Goal: Communication & Community: Ask a question

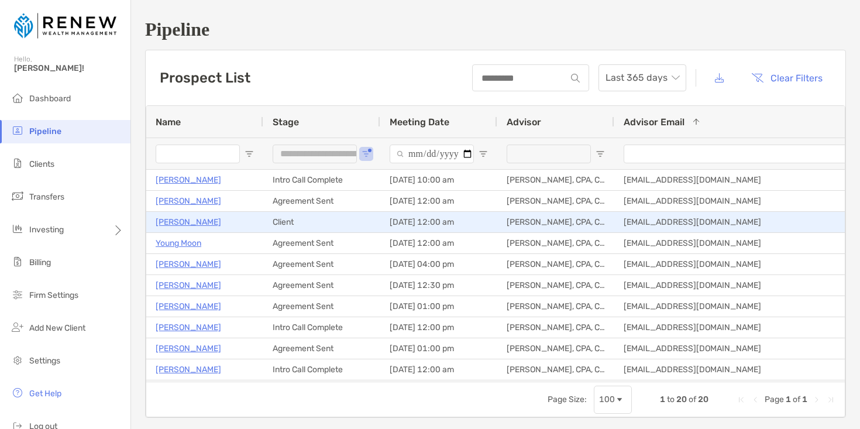
click at [213, 221] on p "[PERSON_NAME]" at bounding box center [189, 222] width 66 height 15
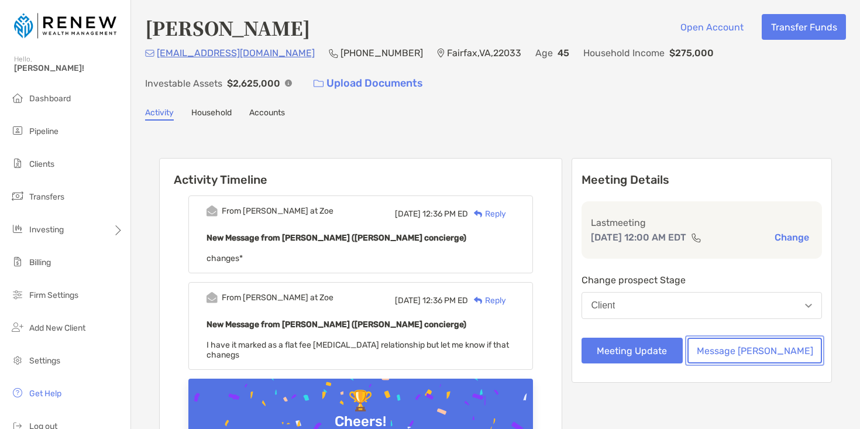
click at [780, 344] on button "Message Zoe" at bounding box center [755, 351] width 135 height 26
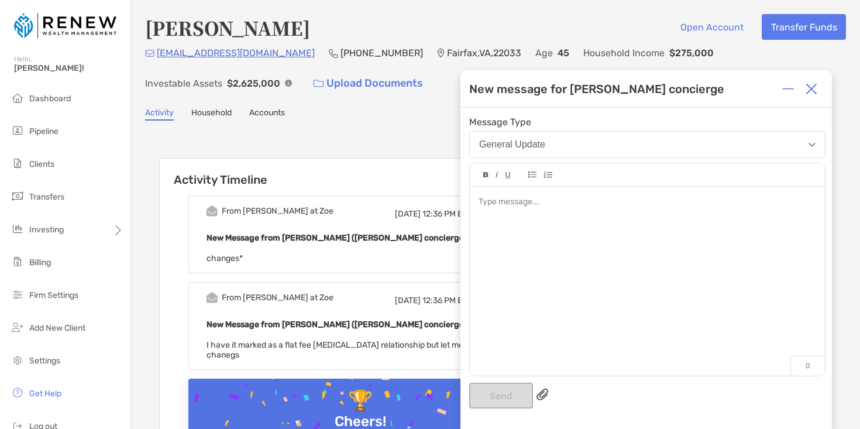
click at [622, 219] on div at bounding box center [647, 275] width 355 height 177
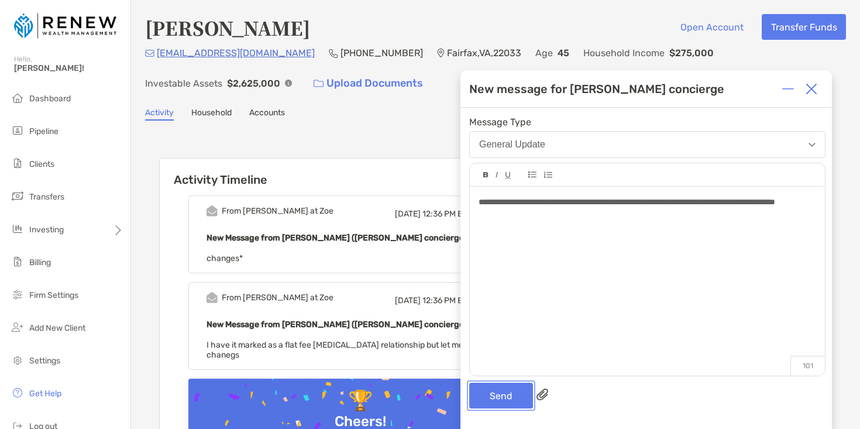
click at [503, 399] on button "Send" at bounding box center [501, 396] width 64 height 26
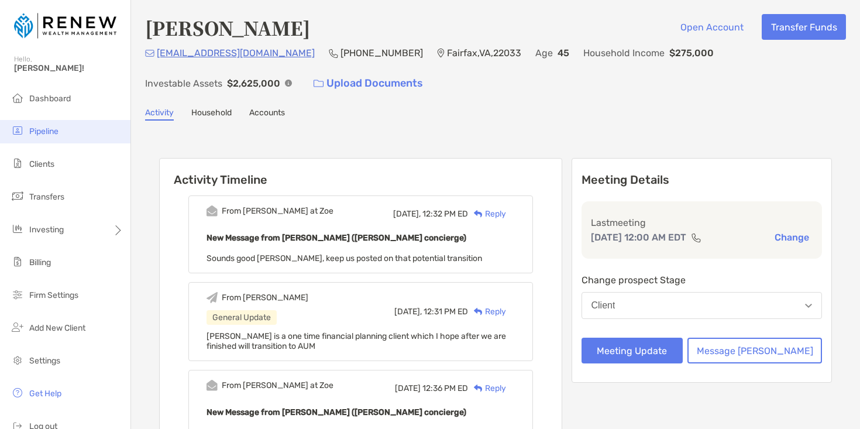
click at [64, 128] on li "Pipeline" at bounding box center [65, 131] width 131 height 23
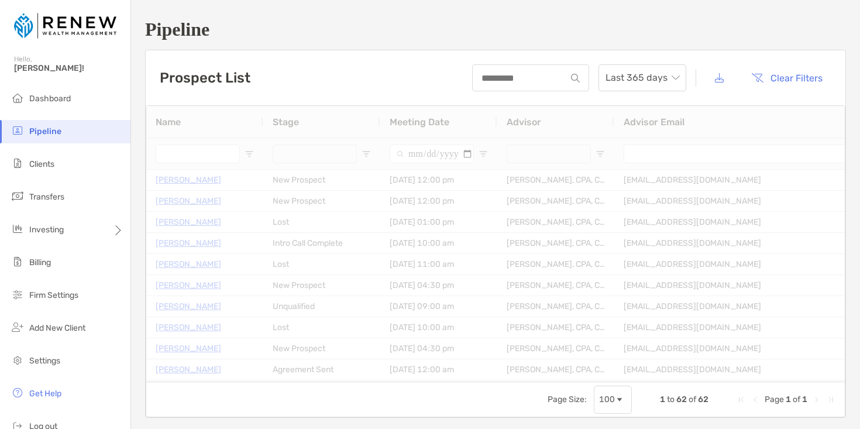
type input "**********"
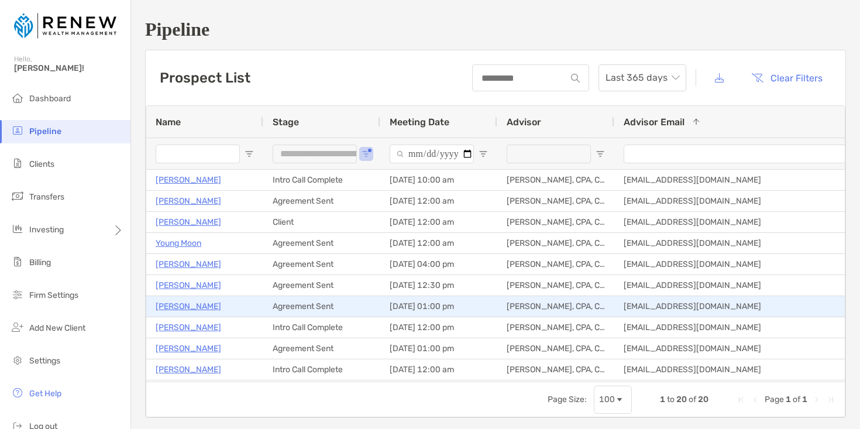
click at [186, 306] on p "[PERSON_NAME]" at bounding box center [189, 306] width 66 height 15
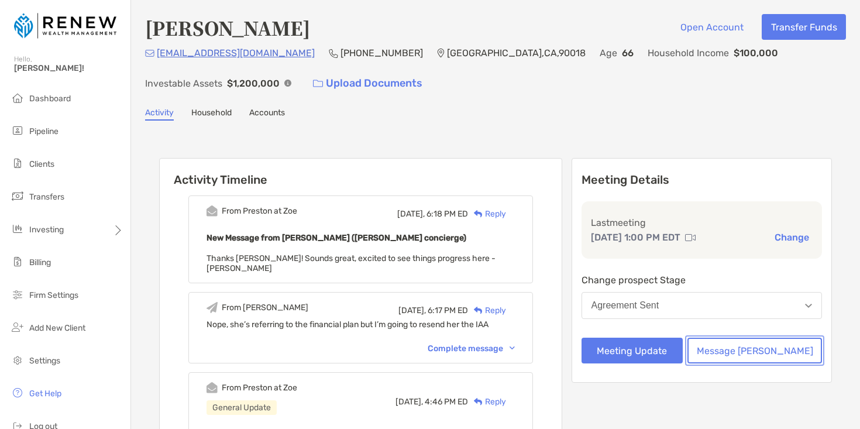
click at [769, 344] on button "Message Zoe" at bounding box center [755, 351] width 135 height 26
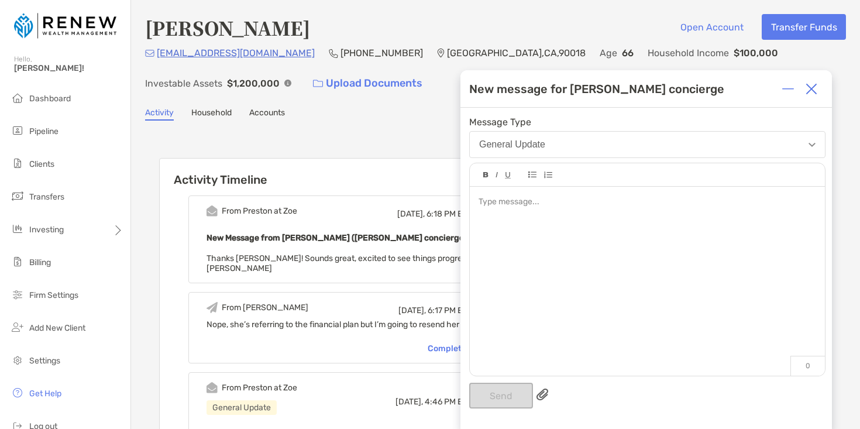
click at [541, 220] on div at bounding box center [647, 275] width 355 height 177
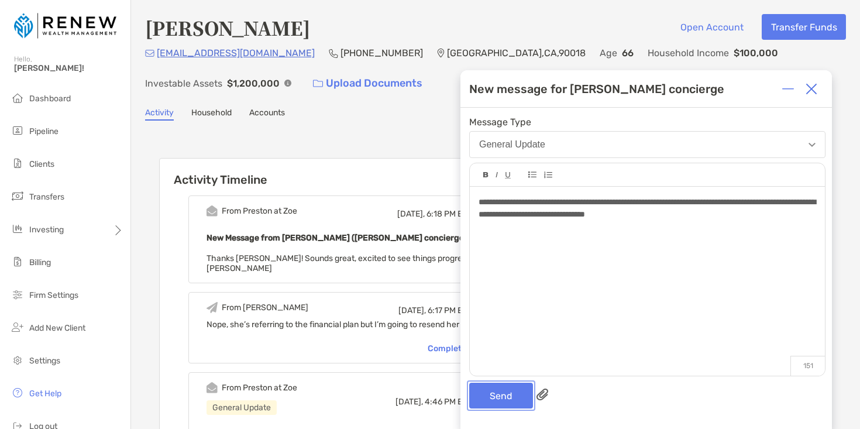
click at [507, 392] on button "Send" at bounding box center [501, 396] width 64 height 26
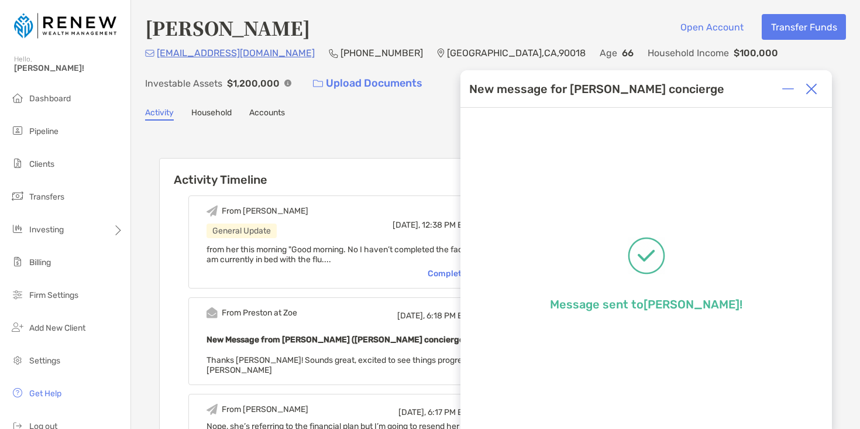
click at [389, 109] on div "Activity Household Accounts" at bounding box center [495, 114] width 701 height 13
click at [813, 93] on img at bounding box center [812, 89] width 12 height 12
